Goal: Information Seeking & Learning: Learn about a topic

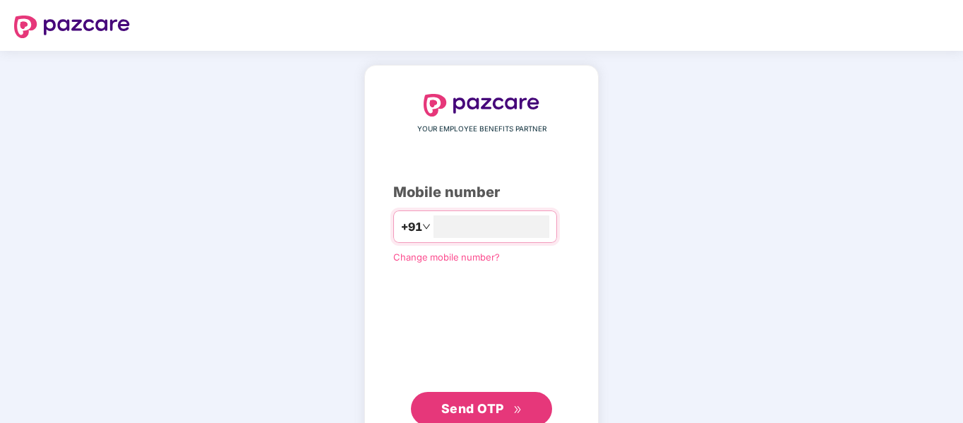
type input "**********"
click at [467, 403] on span "Send OTP" at bounding box center [472, 408] width 63 height 15
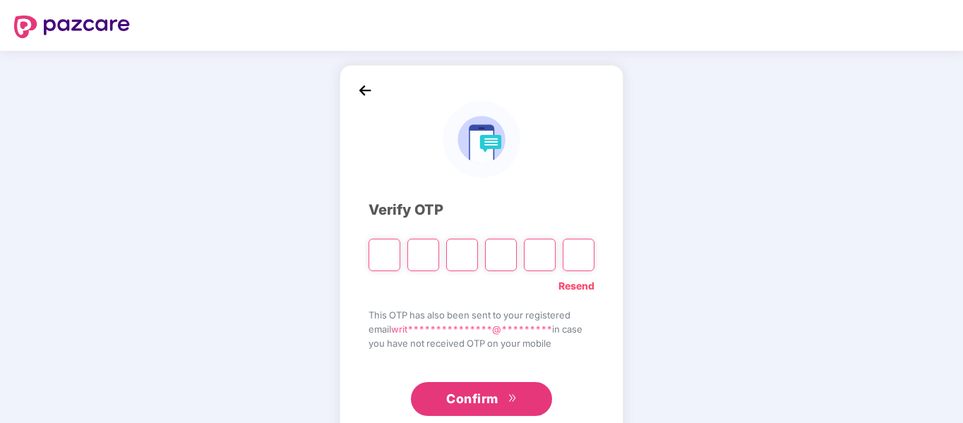
type input "*"
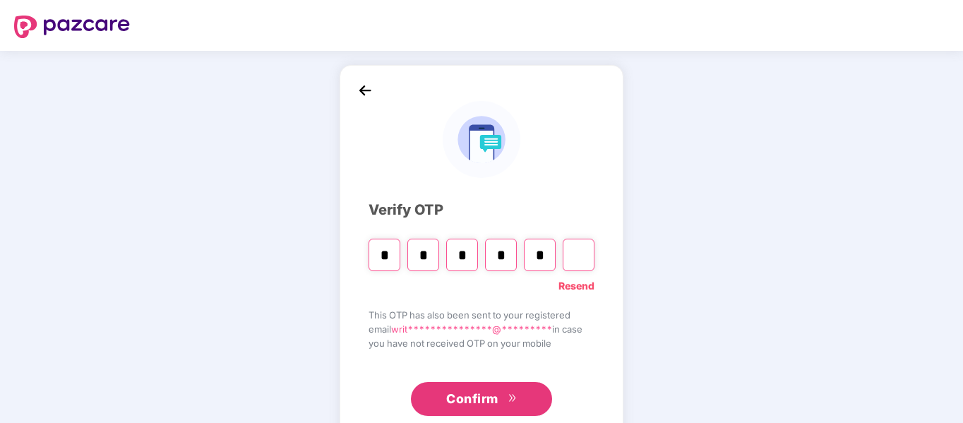
type input "*"
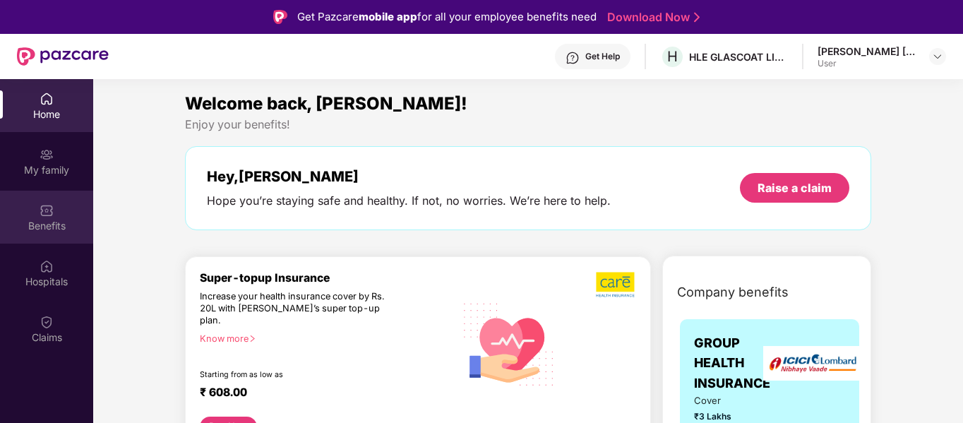
click at [36, 214] on div "Benefits" at bounding box center [46, 217] width 93 height 53
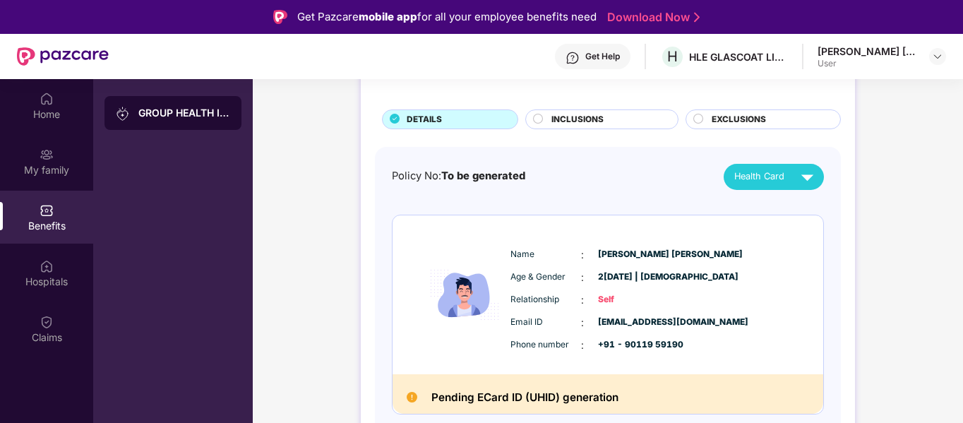
scroll to position [71, 0]
click at [563, 126] on div "INCLUSIONS" at bounding box center [607, 121] width 126 height 16
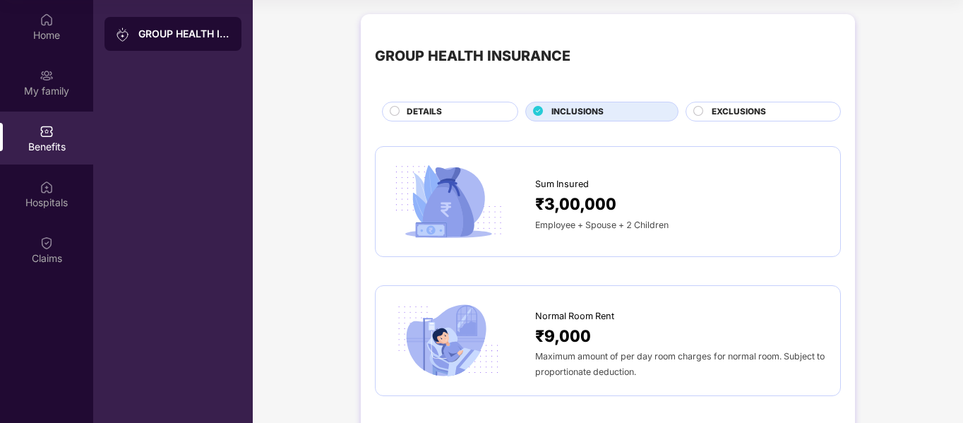
scroll to position [38, 0]
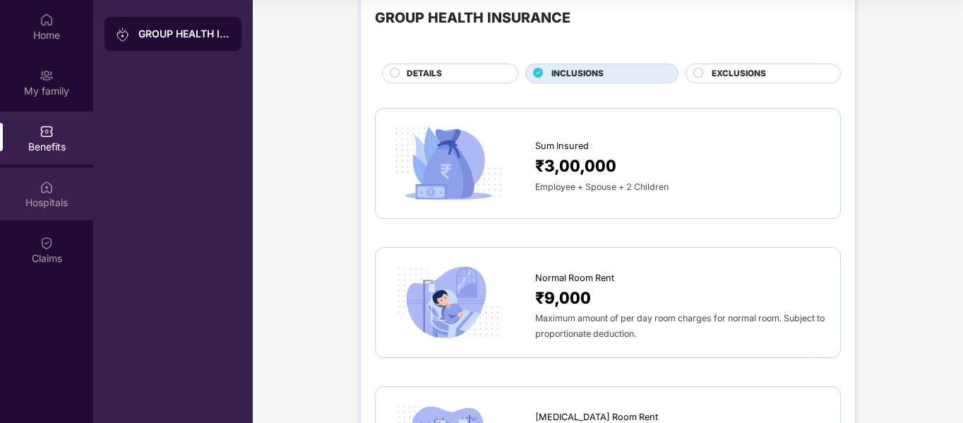
click at [65, 207] on div "Hospitals" at bounding box center [46, 203] width 93 height 14
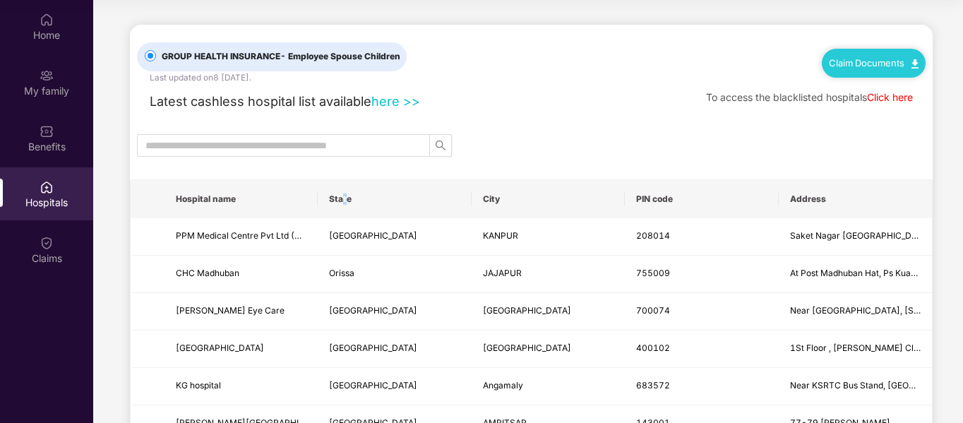
click at [340, 203] on th "State" at bounding box center [394, 199] width 153 height 38
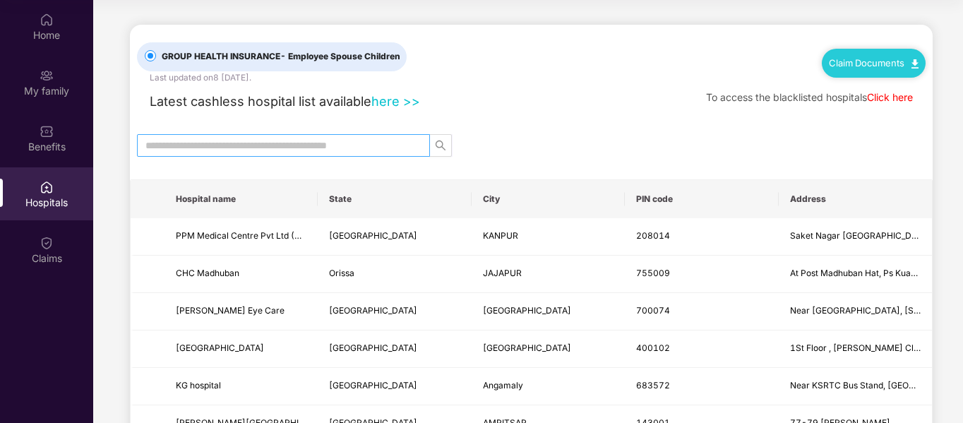
click at [305, 146] on input "text" at bounding box center [277, 146] width 265 height 16
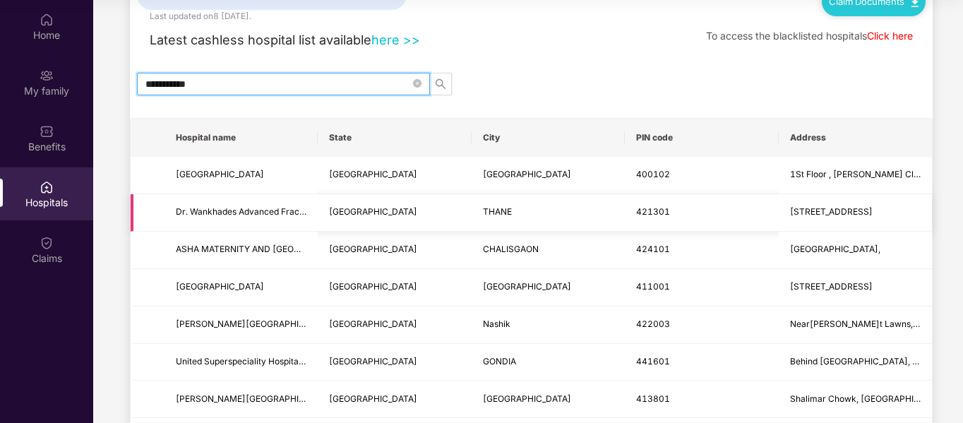
scroll to position [63, 0]
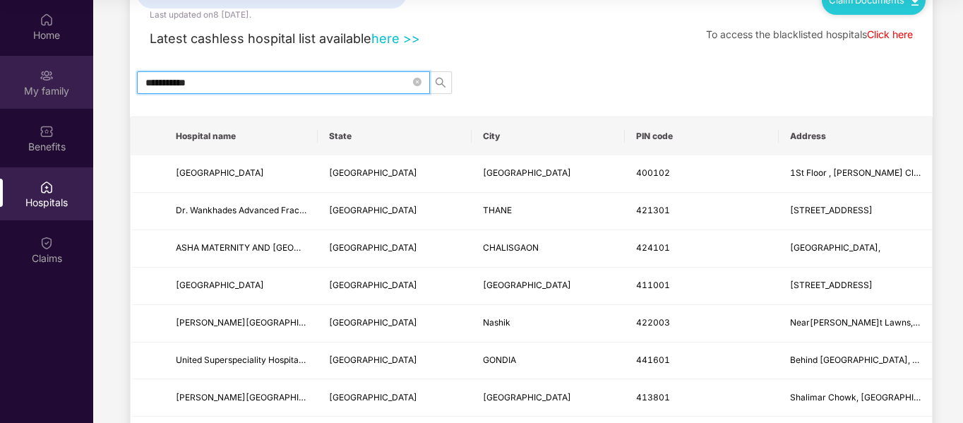
drag, startPoint x: 230, startPoint y: 85, endPoint x: 41, endPoint y: 75, distance: 189.6
click at [41, 75] on div "**********" at bounding box center [481, 211] width 963 height 423
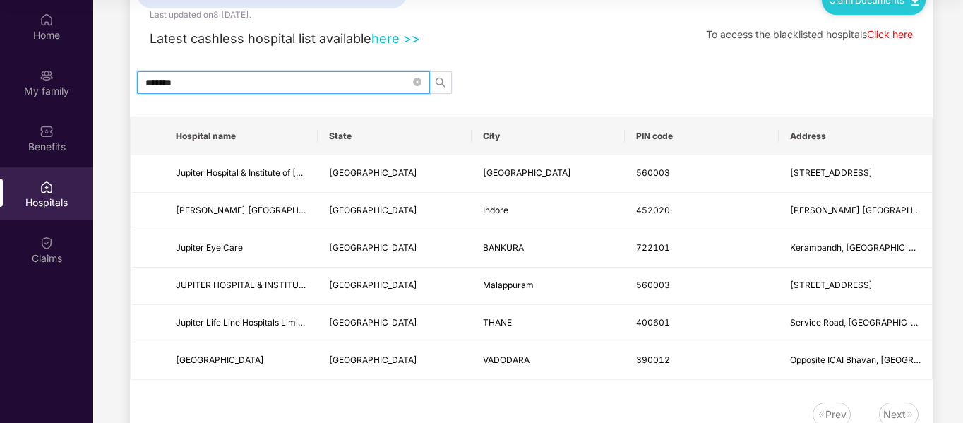
scroll to position [0, 0]
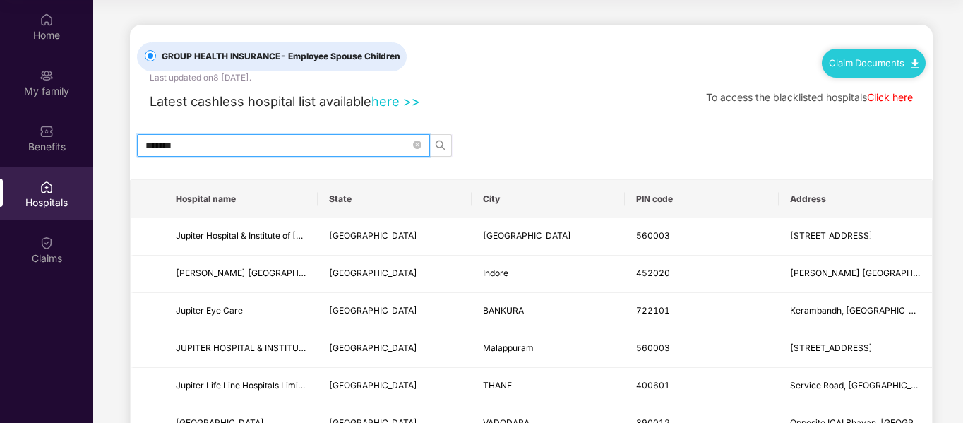
type input "*******"
click at [405, 95] on link "here >>" at bounding box center [395, 101] width 49 height 16
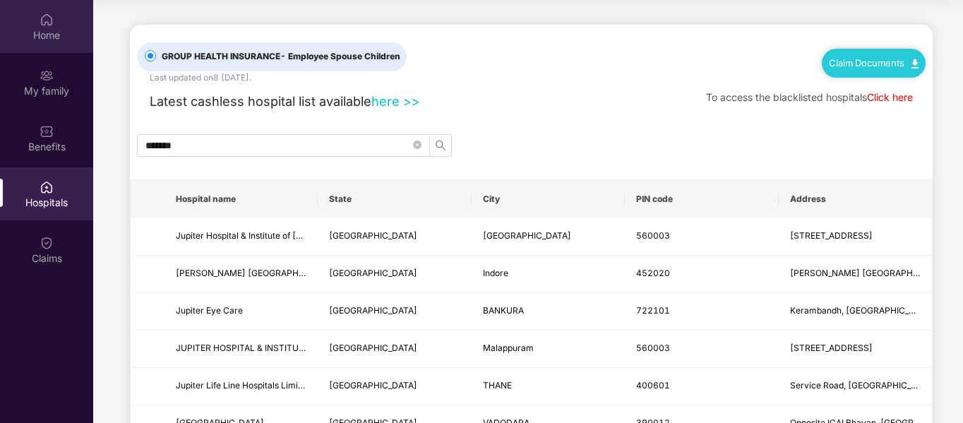
click at [53, 37] on div "Home" at bounding box center [46, 35] width 93 height 14
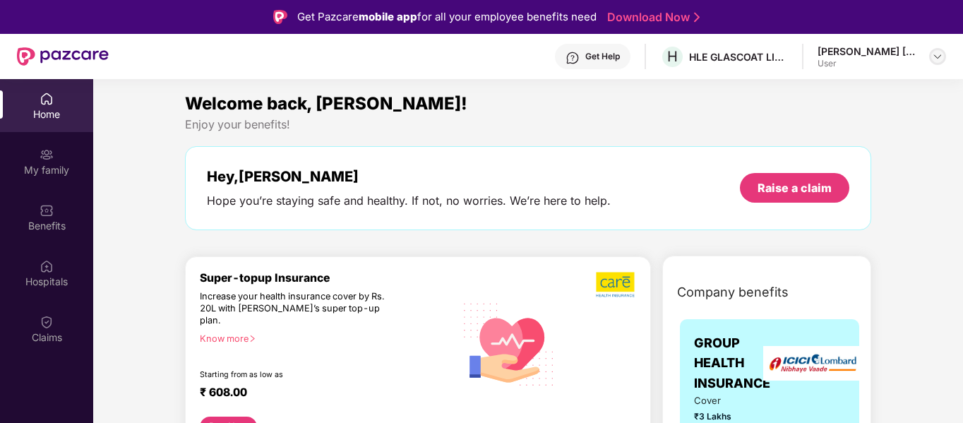
click at [939, 52] on img at bounding box center [937, 56] width 11 height 11
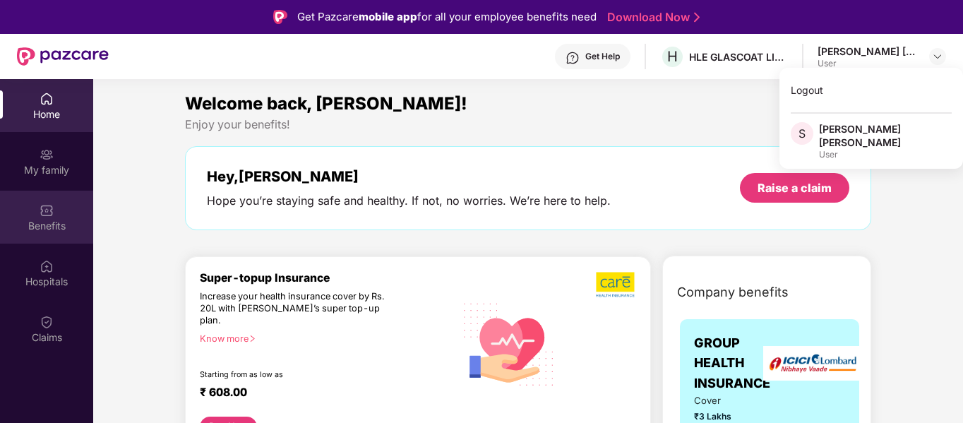
click at [55, 203] on div "Benefits" at bounding box center [46, 217] width 93 height 53
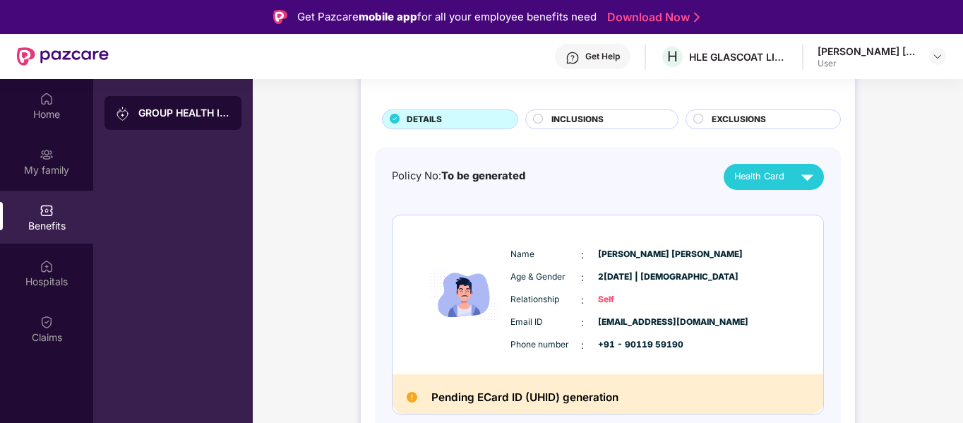
scroll to position [79, 0]
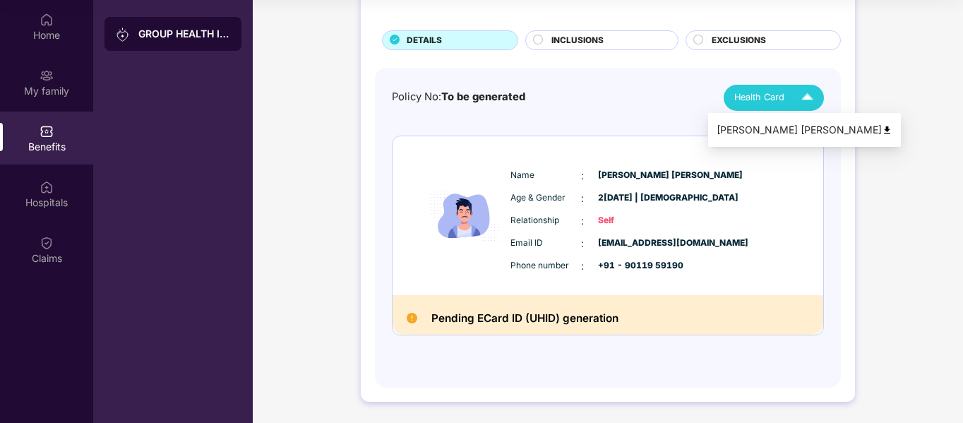
click at [751, 91] on span "Health Card" at bounding box center [759, 97] width 50 height 14
click at [882, 131] on img at bounding box center [887, 130] width 11 height 11
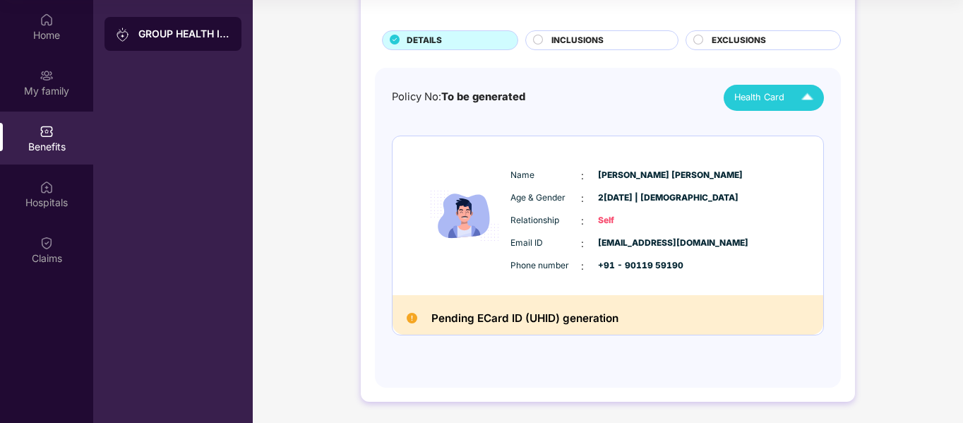
click at [718, 40] on span "EXCLUSIONS" at bounding box center [739, 40] width 54 height 13
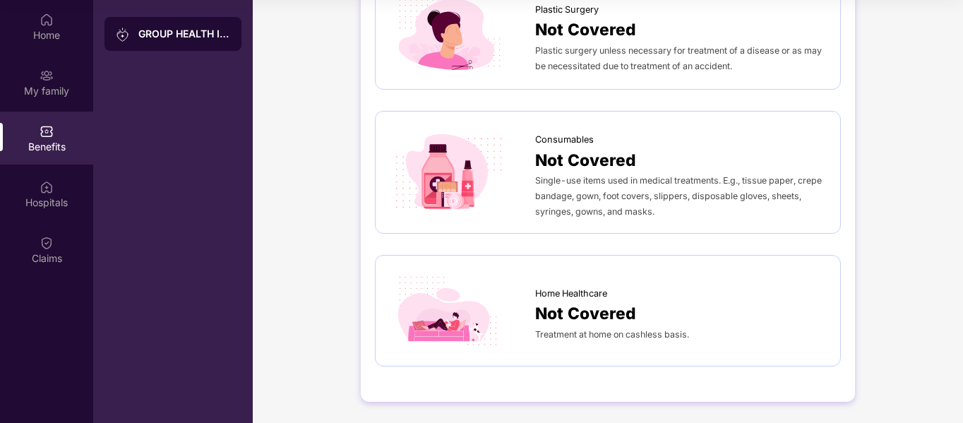
scroll to position [0, 0]
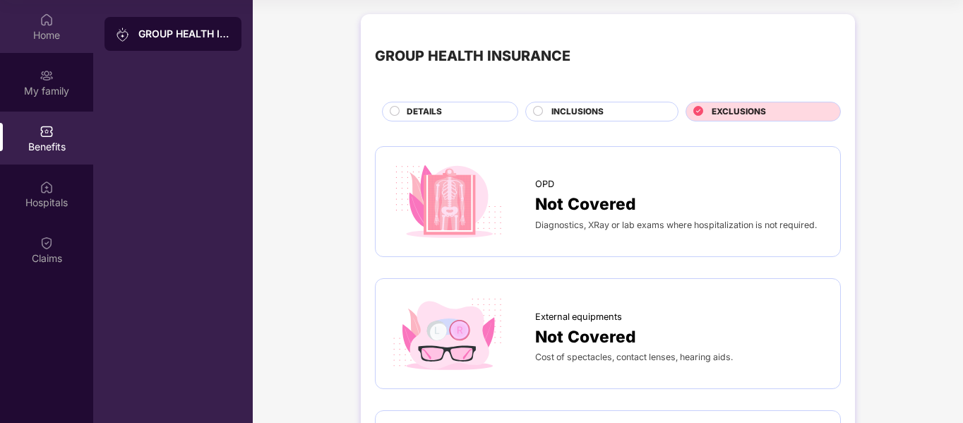
click at [70, 19] on div "Home" at bounding box center [46, 26] width 93 height 53
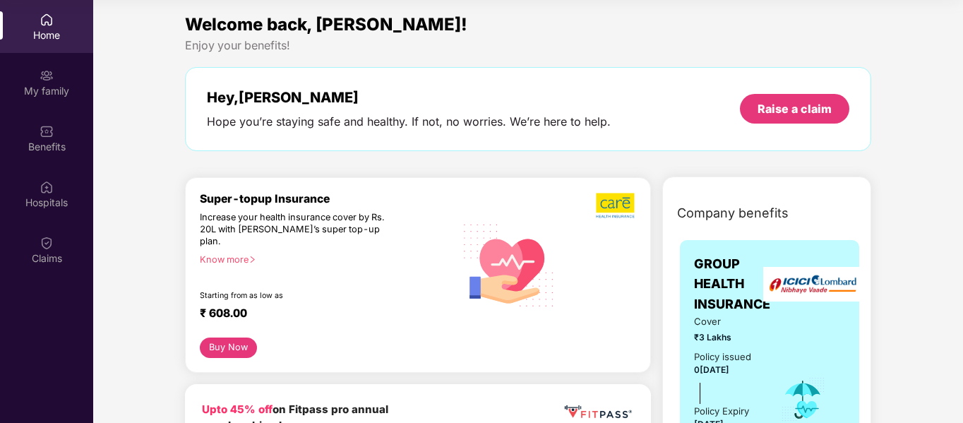
drag, startPoint x: 339, startPoint y: 25, endPoint x: 256, endPoint y: 14, distance: 83.4
click at [326, 30] on span "Welcome back, [PERSON_NAME]!" at bounding box center [326, 24] width 282 height 20
click at [52, 49] on div "Home" at bounding box center [46, 26] width 93 height 53
click at [54, 83] on div "My family" at bounding box center [46, 82] width 93 height 53
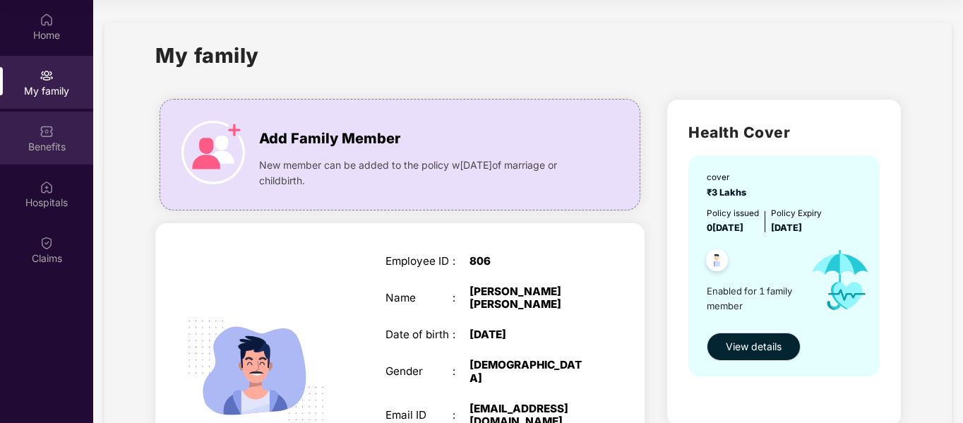
click at [57, 133] on div "Benefits" at bounding box center [46, 138] width 93 height 53
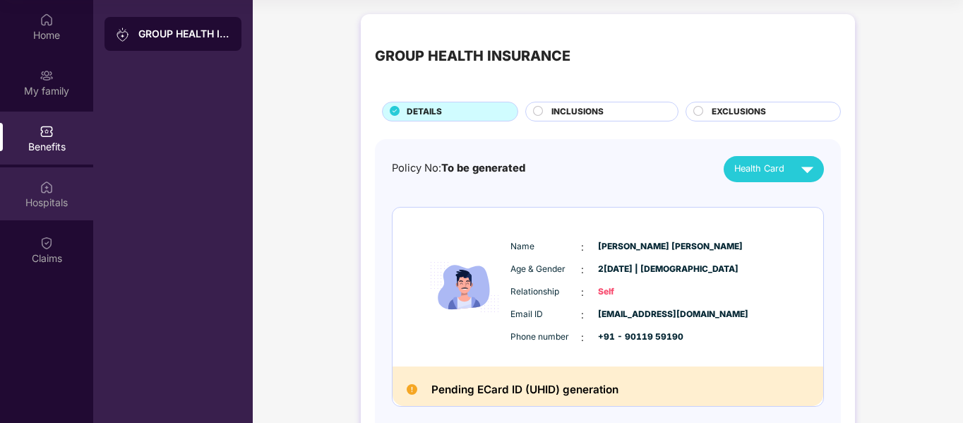
click at [49, 200] on div "Hospitals" at bounding box center [46, 203] width 93 height 14
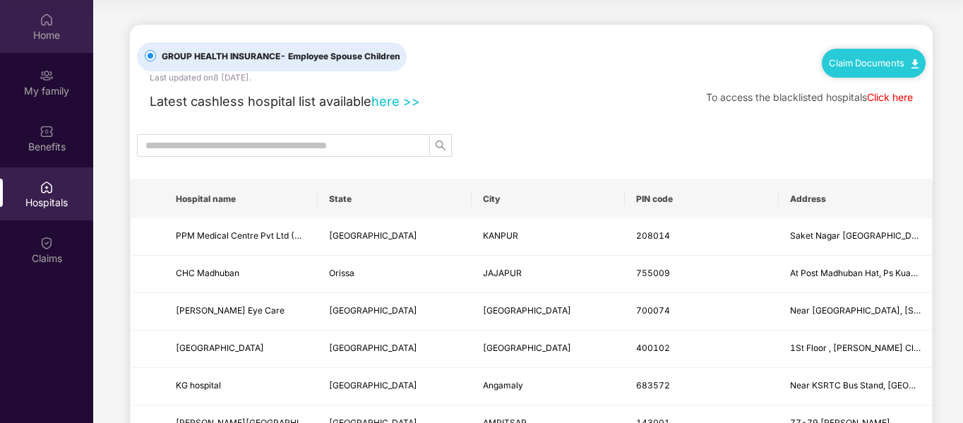
click at [42, 16] on img at bounding box center [47, 20] width 14 height 14
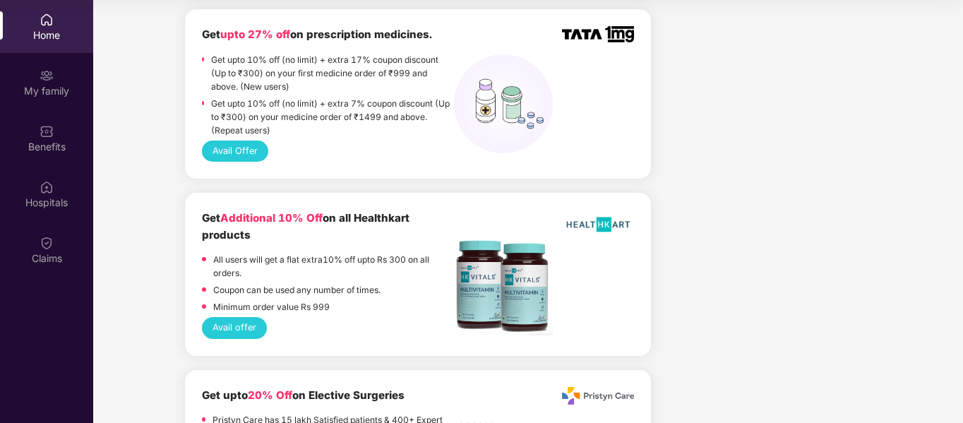
scroll to position [1162, 0]
